Goal: Task Accomplishment & Management: Manage account settings

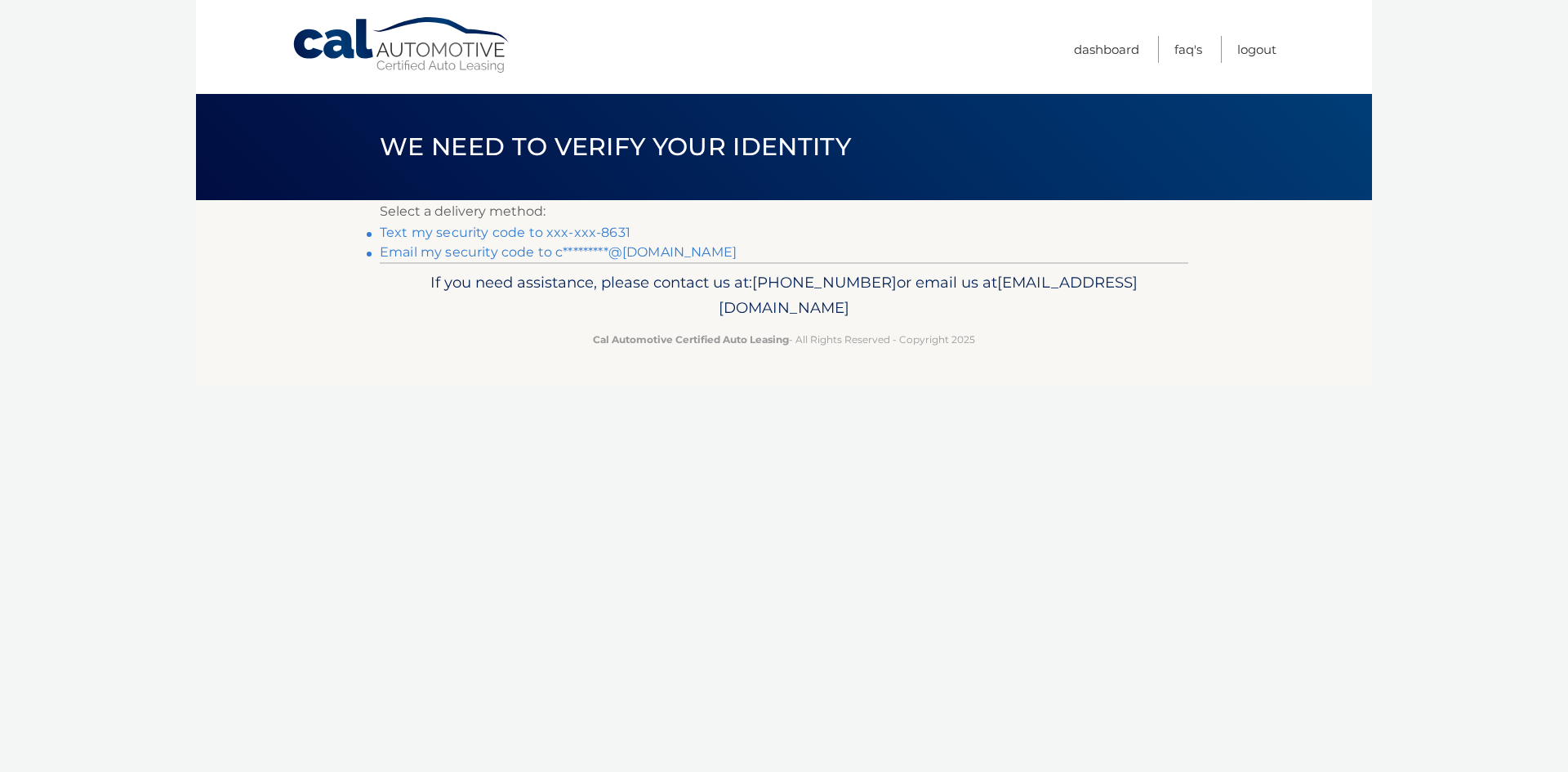
click at [460, 233] on link "Text my security code to xxx-xxx-8631" at bounding box center [505, 232] width 250 height 15
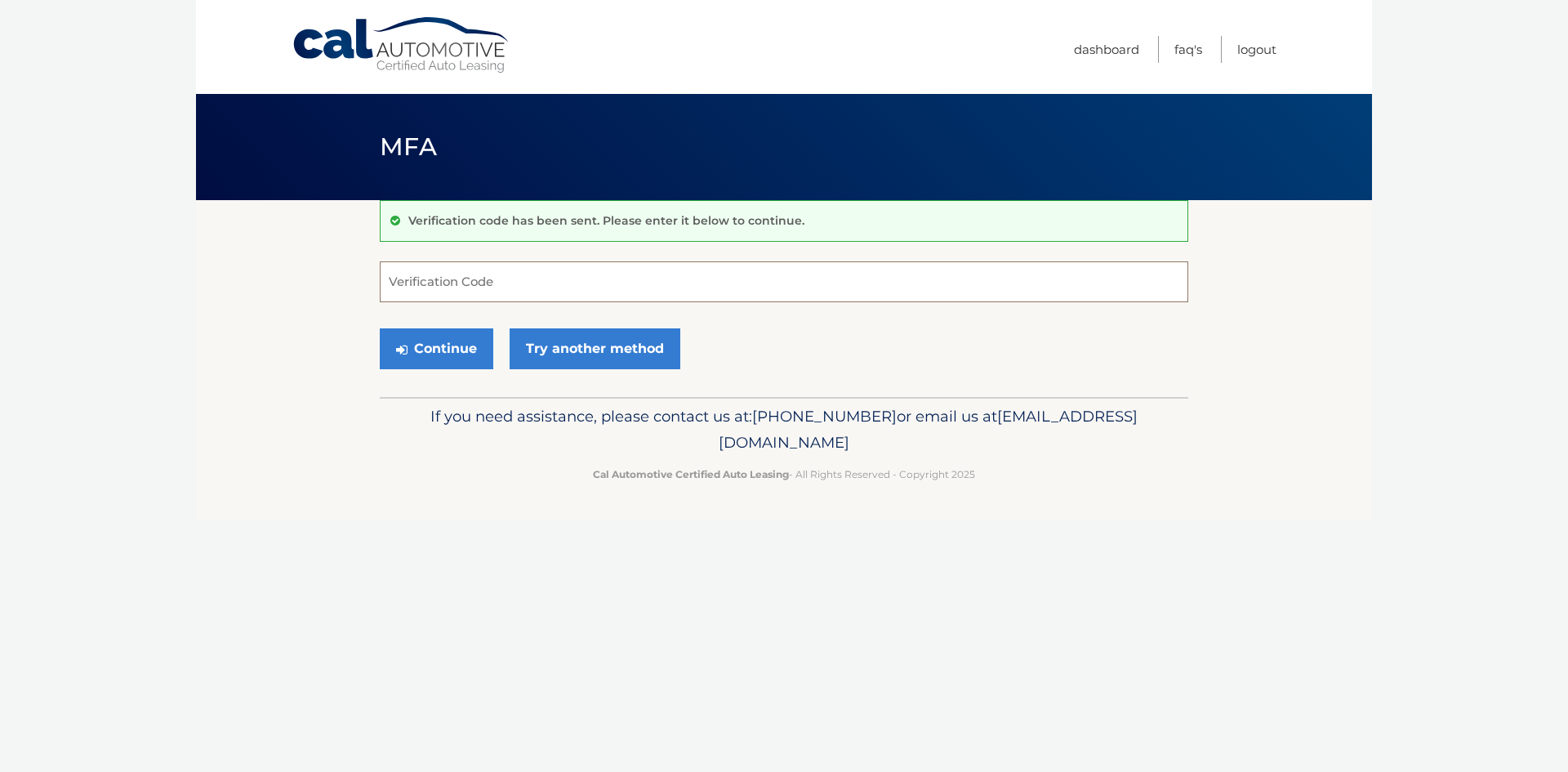
click at [493, 285] on input "Verification Code" at bounding box center [784, 282] width 809 height 40
type input "854465"
click at [440, 350] on button "Continue" at bounding box center [437, 348] width 114 height 40
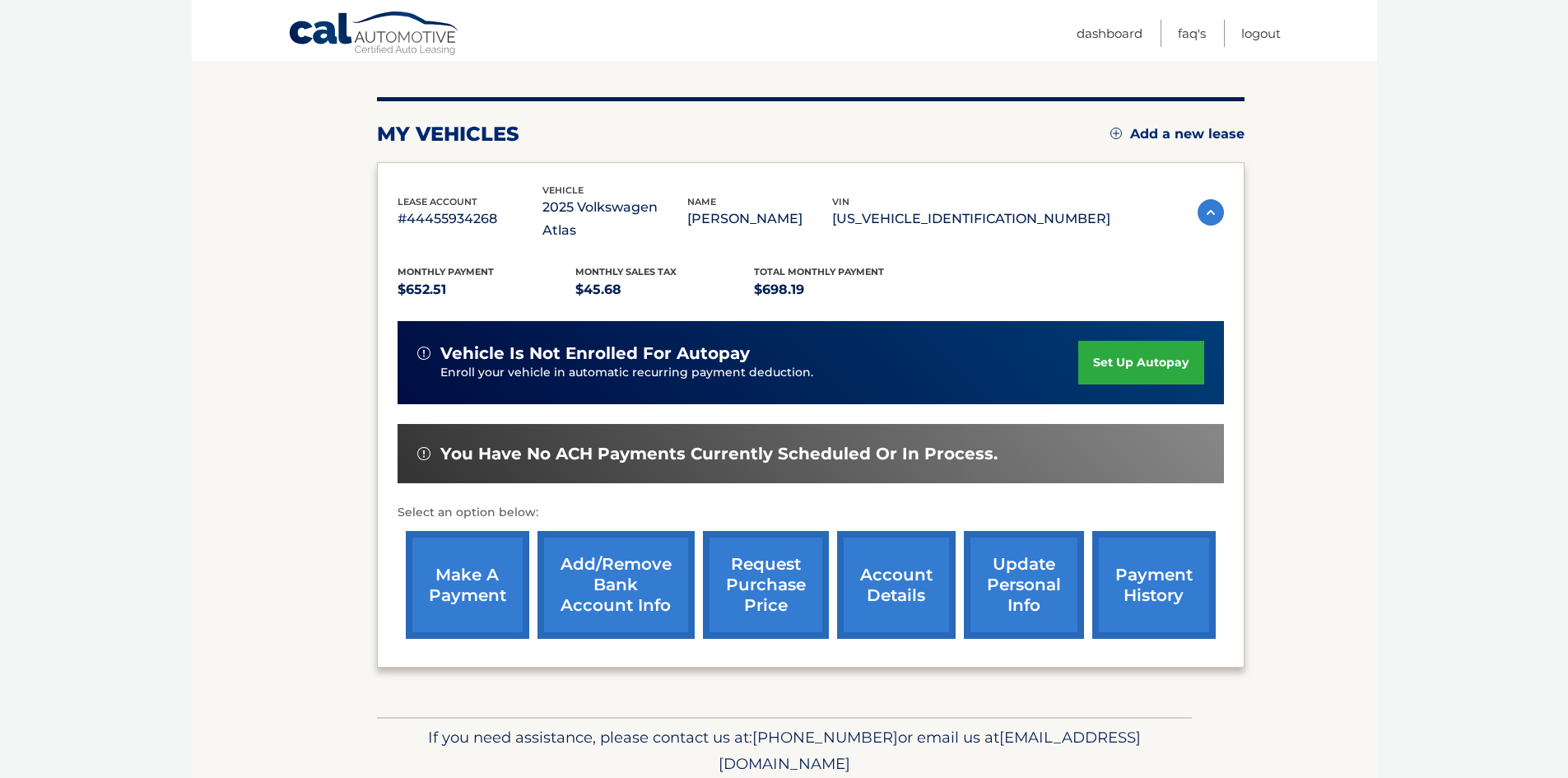
scroll to position [187, 0]
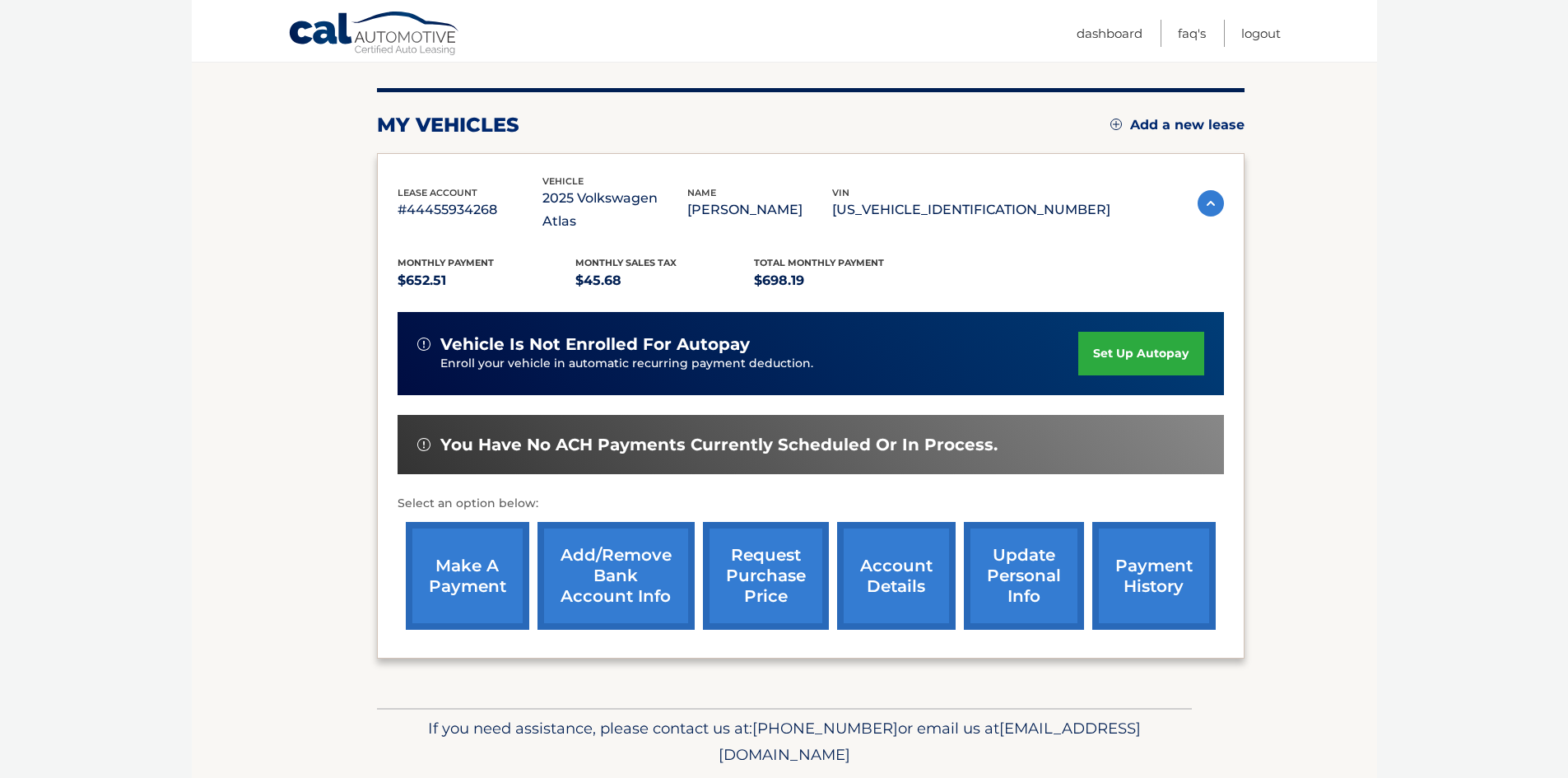
click at [492, 570] on link "make a payment" at bounding box center [467, 575] width 123 height 108
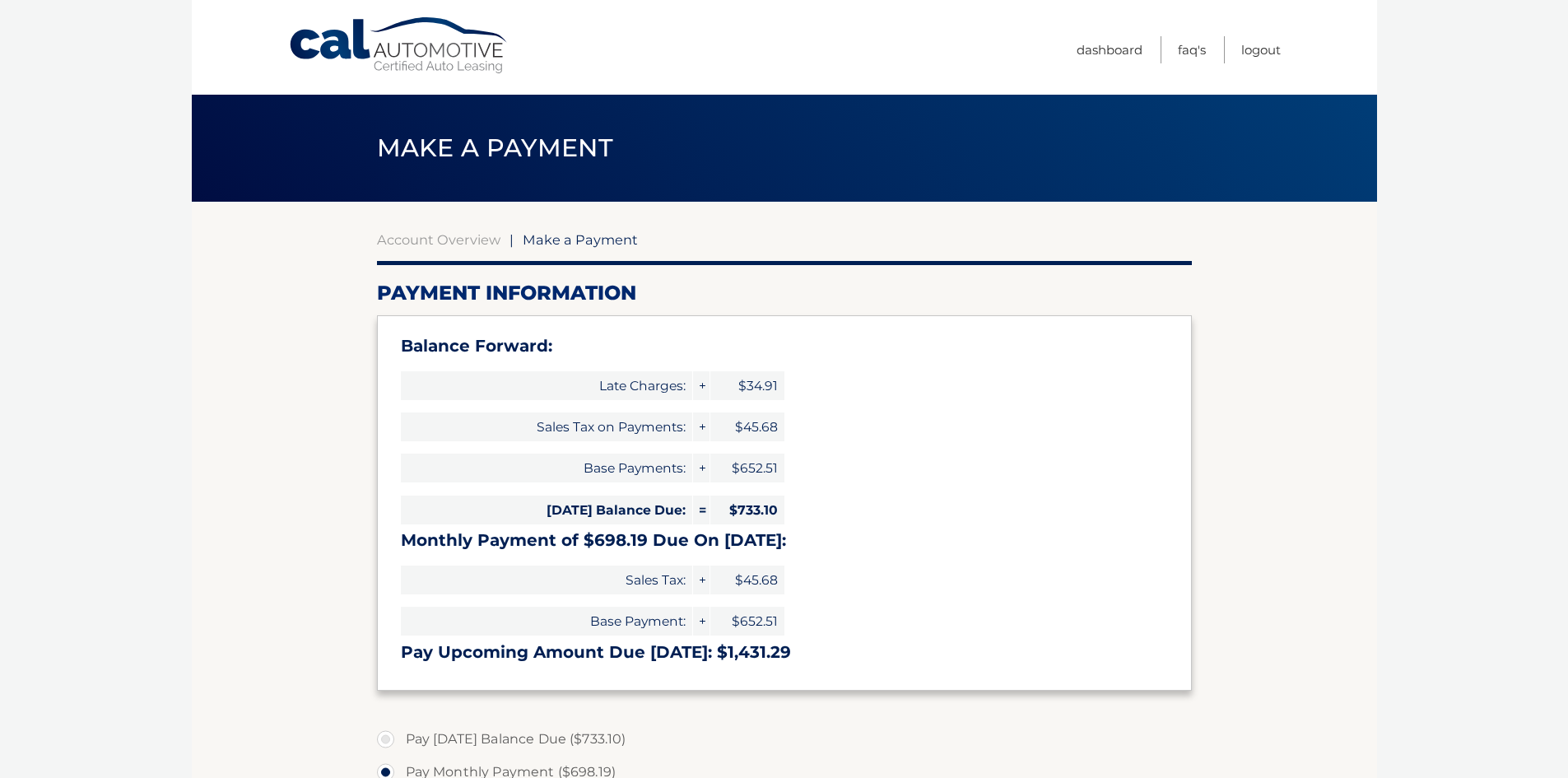
select select "YWY5MzU5ZjUtZDA3Yy00ZjYzLTk5YmUtZWQ1ZmY4NzQ4MDI4"
drag, startPoint x: 975, startPoint y: 386, endPoint x: 973, endPoint y: 397, distance: 11.2
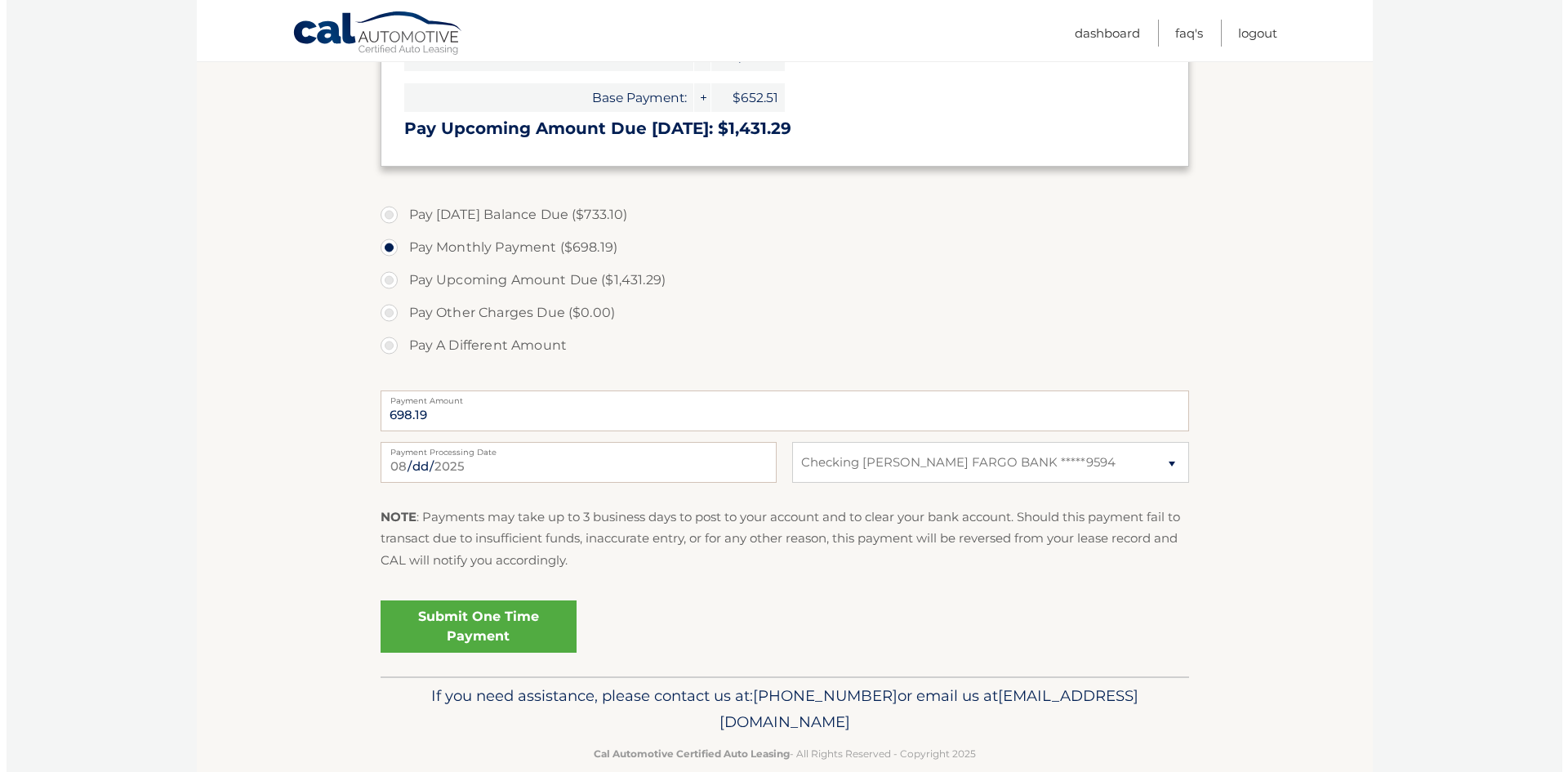
scroll to position [548, 0]
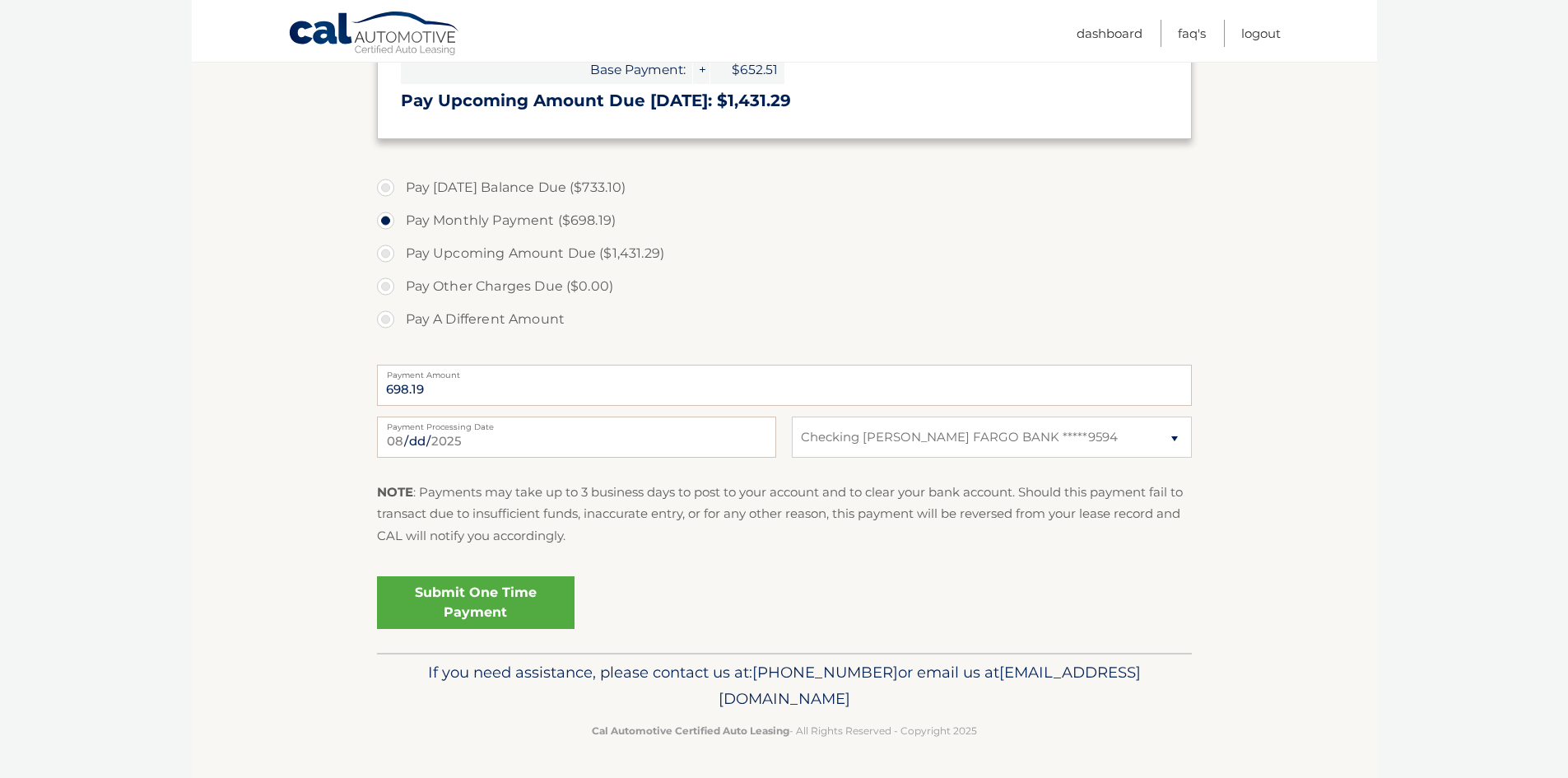
click at [479, 609] on link "Submit One Time Payment" at bounding box center [476, 602] width 198 height 52
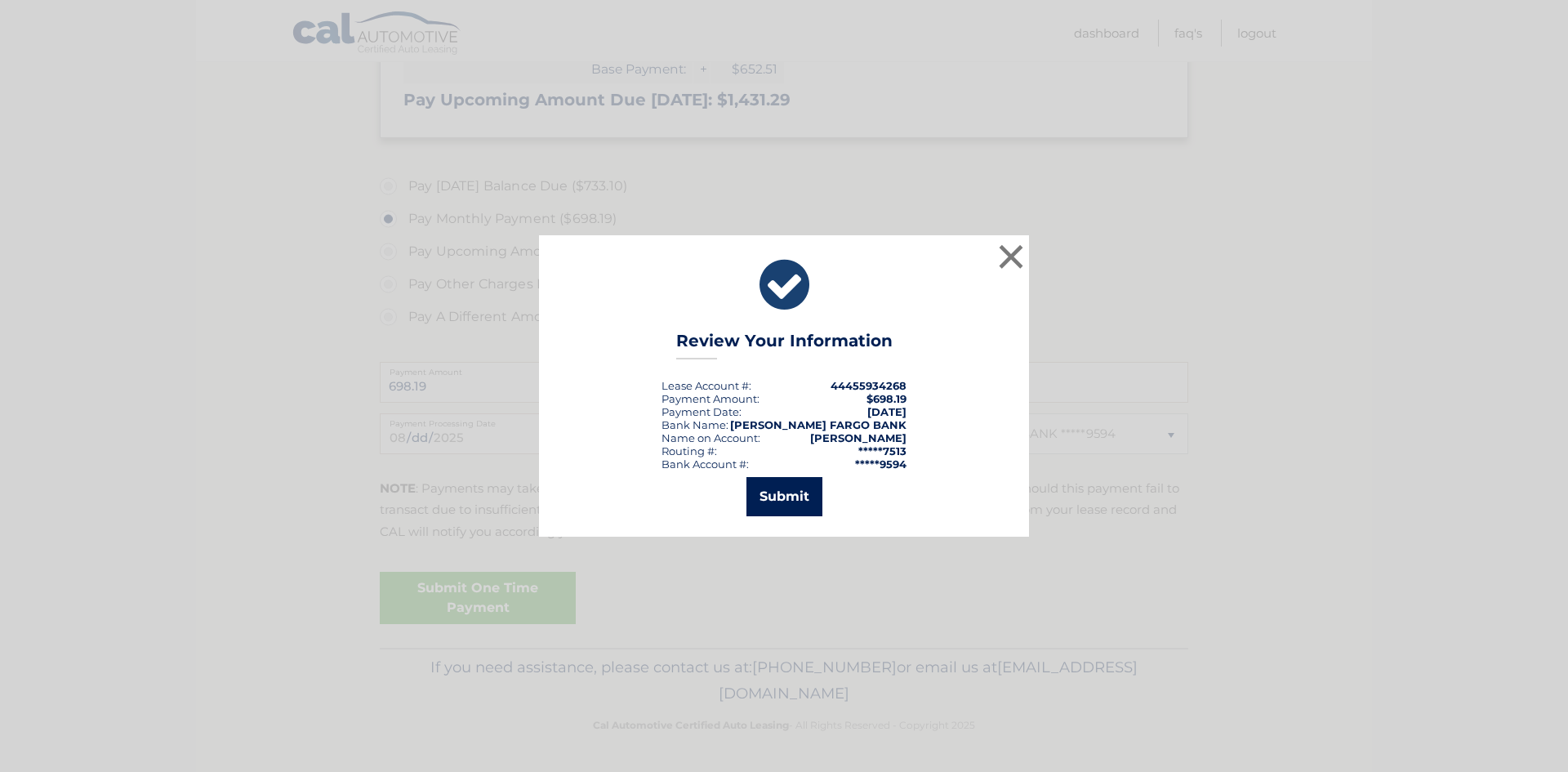
click at [791, 499] on button "Submit" at bounding box center [784, 497] width 76 height 39
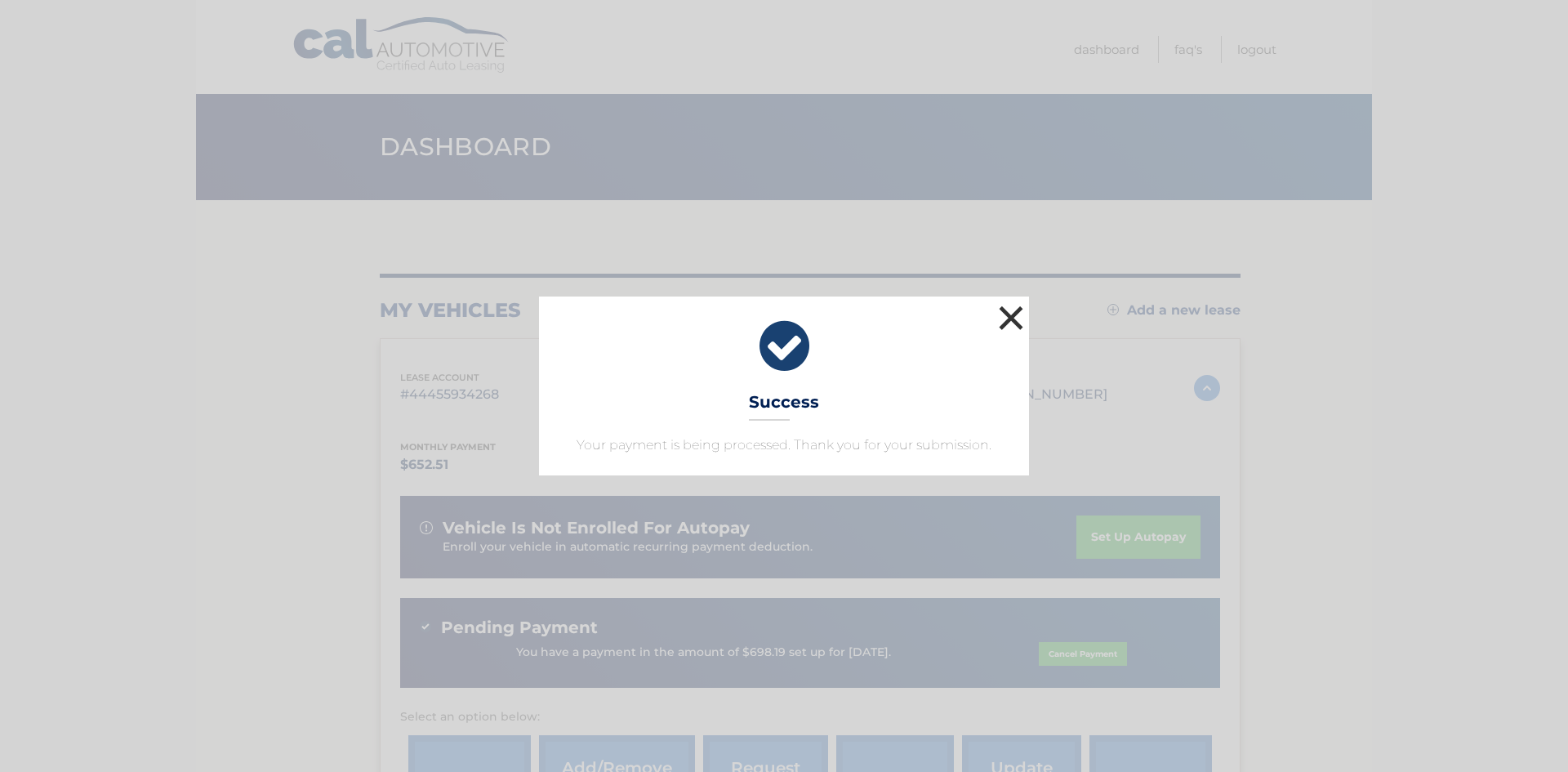
click at [1009, 311] on button "×" at bounding box center [1011, 318] width 33 height 33
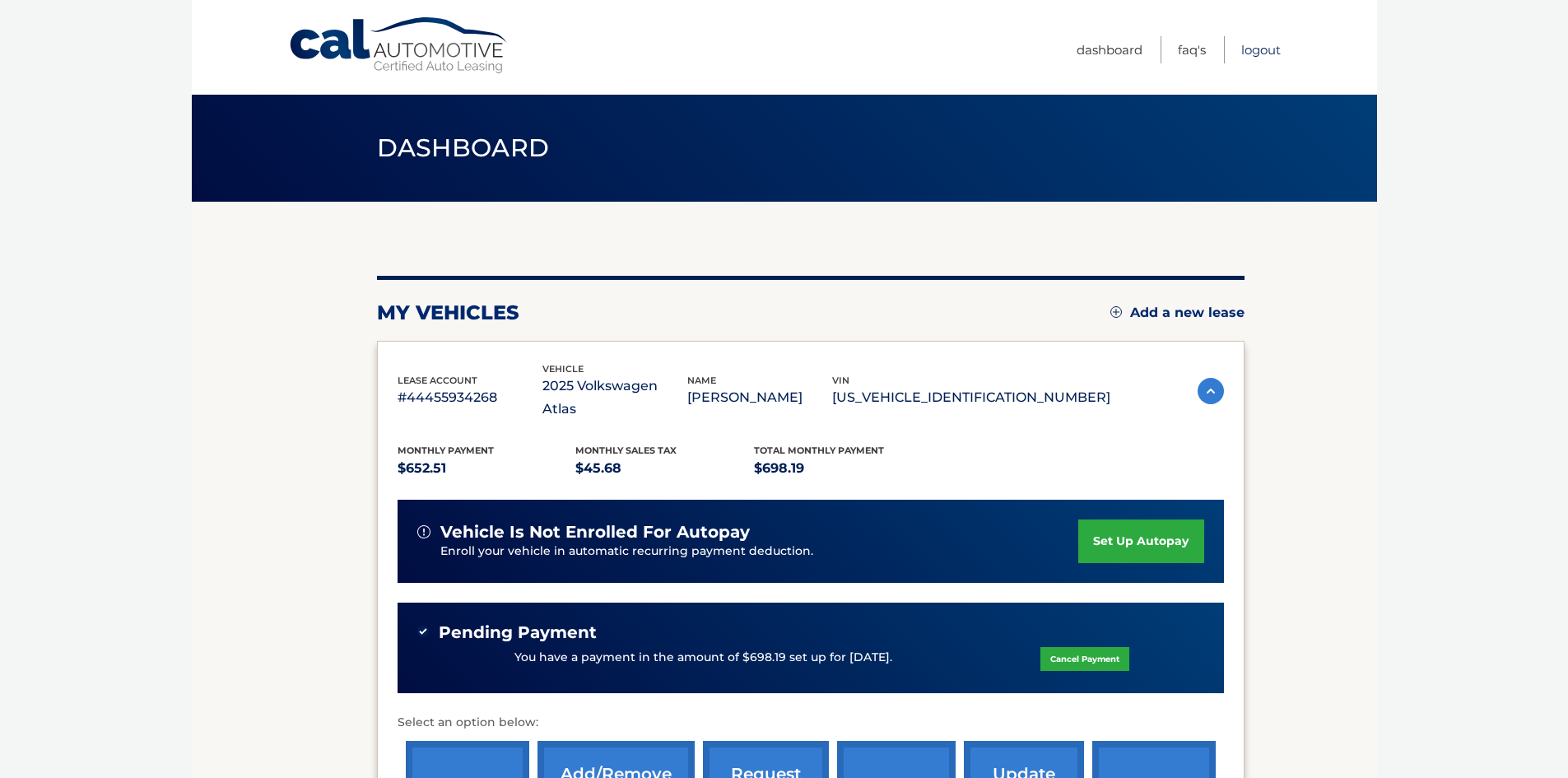
click at [1258, 58] on link "Logout" at bounding box center [1261, 49] width 40 height 27
